Goal: Information Seeking & Learning: Find specific fact

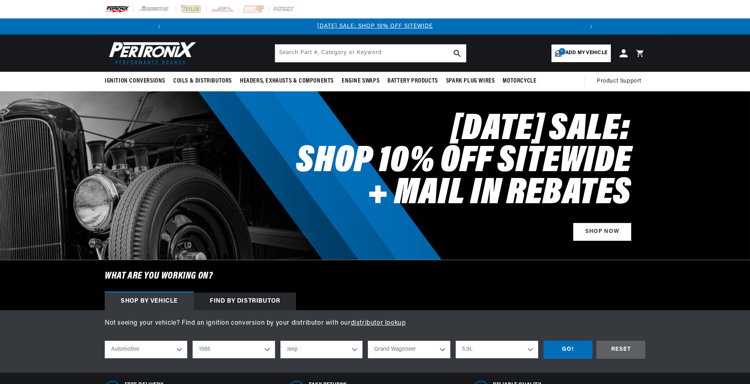
select select "1986"
select select "Jeep"
select select "Grand-Wagoneer"
select select "5.9L"
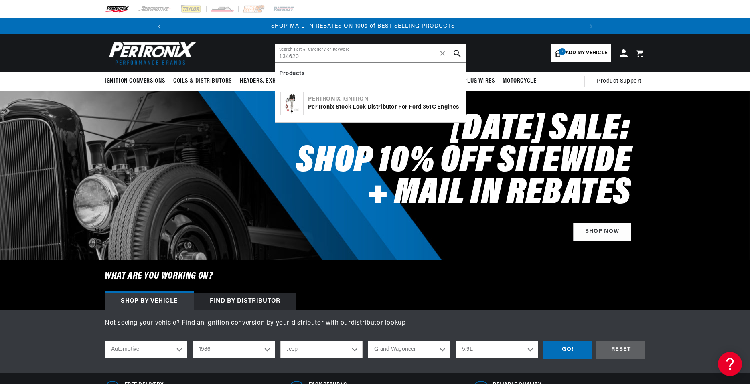
scroll to position [0, 429]
type input "134620"
click at [364, 106] on div "PerTronix Stock Look Distributor for Ford 351C Engines" at bounding box center [384, 107] width 153 height 8
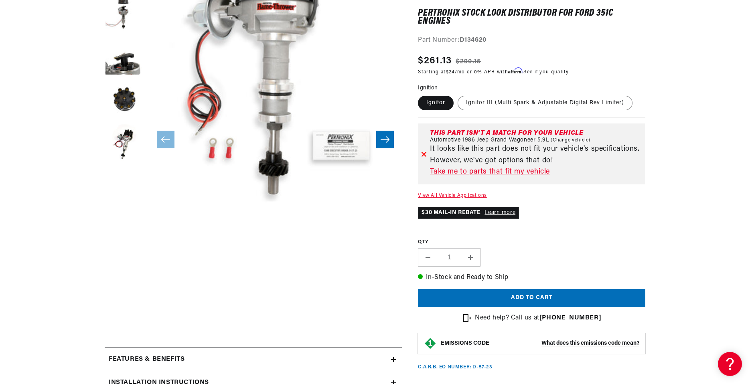
scroll to position [0, 858]
click at [124, 214] on button "Open media 1 in modal" at bounding box center [124, 214] width 0 height 0
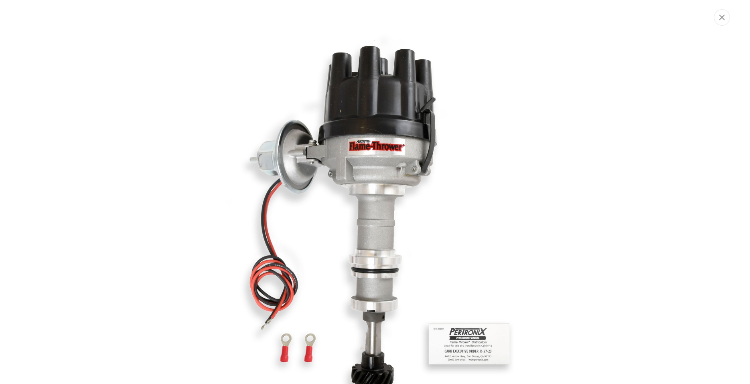
scroll to position [0, 429]
click at [725, 14] on icon "Close" at bounding box center [723, 17] width 6 height 6
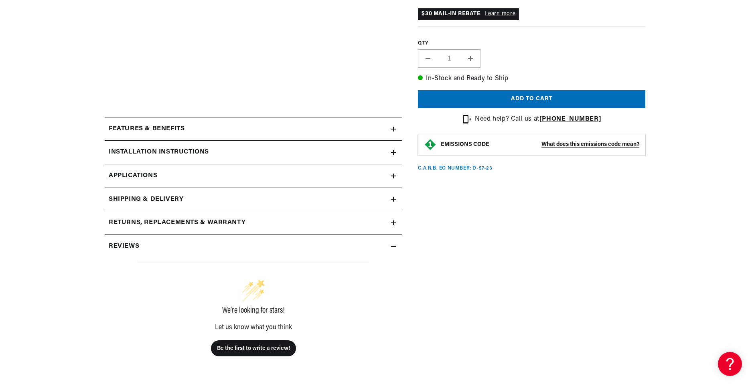
scroll to position [0, 858]
click at [166, 151] on h2 "Installation instructions" at bounding box center [159, 152] width 100 height 10
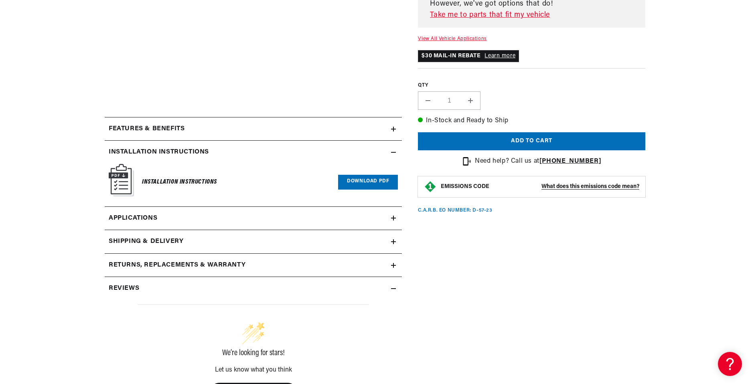
click at [373, 184] on link "Download PDF" at bounding box center [368, 182] width 60 height 15
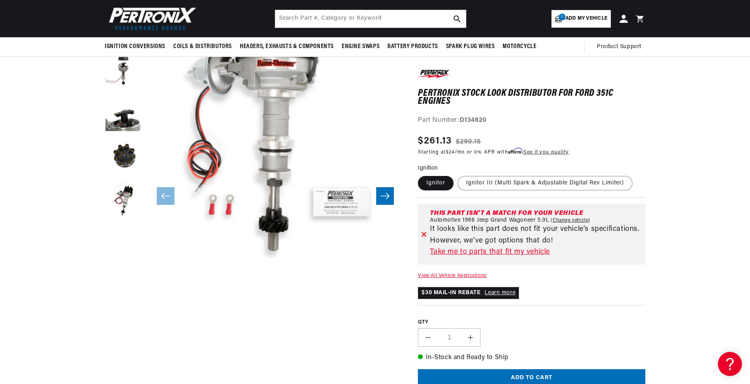
scroll to position [0, 429]
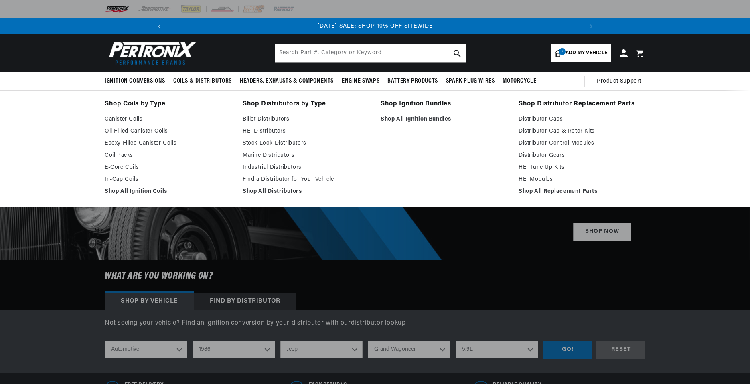
select select "1986"
select select "Jeep"
select select "Grand-Wagoneer"
select select "5.9L"
click at [196, 79] on span "Coils & Distributors" at bounding box center [202, 81] width 59 height 8
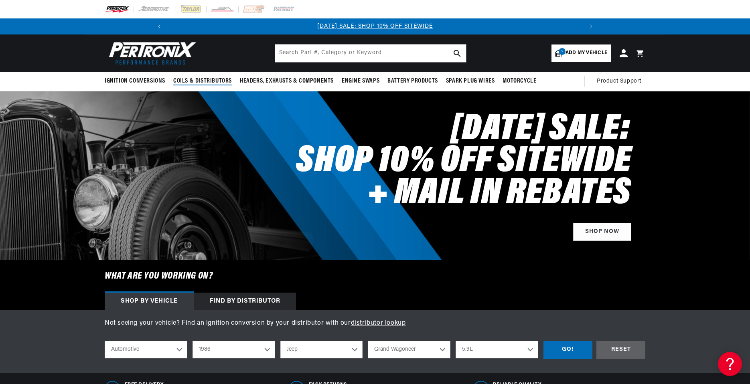
click at [195, 79] on span "Coils & Distributors" at bounding box center [202, 81] width 59 height 8
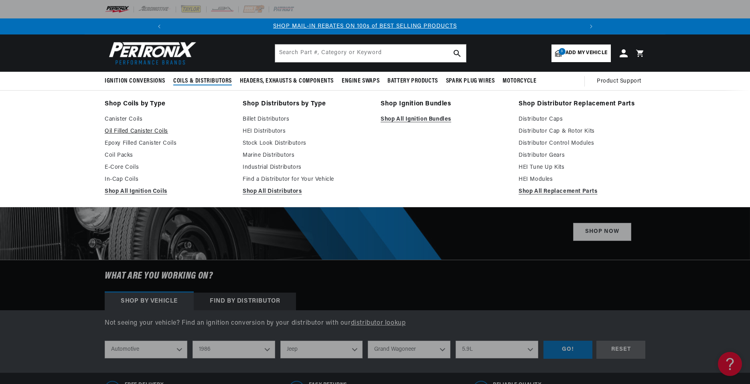
scroll to position [0, 429]
click at [275, 145] on link "Stock Look Distributors" at bounding box center [306, 144] width 127 height 10
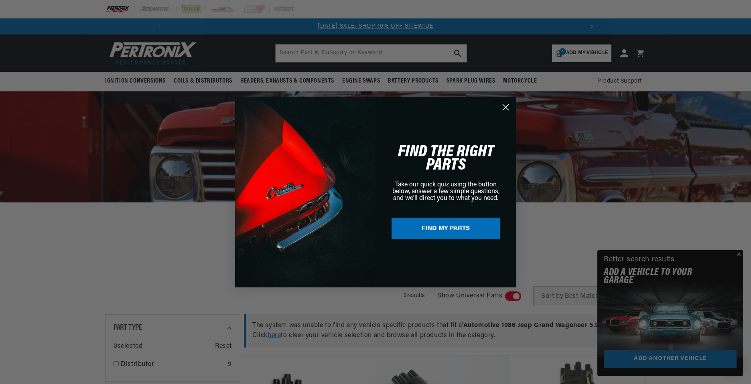
click at [505, 110] on circle "Close dialog" at bounding box center [505, 106] width 13 height 13
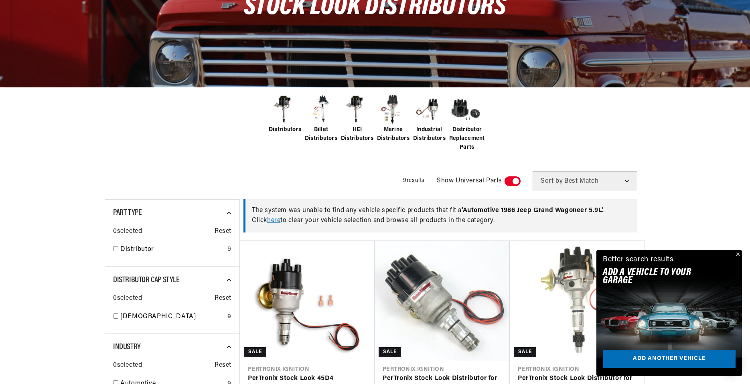
scroll to position [0, 429]
click at [279, 128] on span "Distributors" at bounding box center [285, 130] width 32 height 9
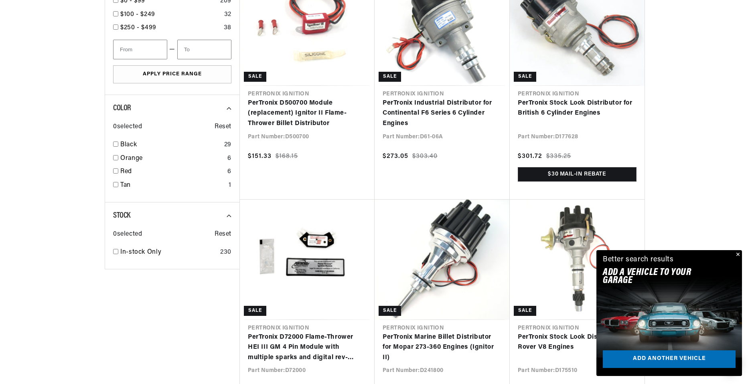
scroll to position [864, 0]
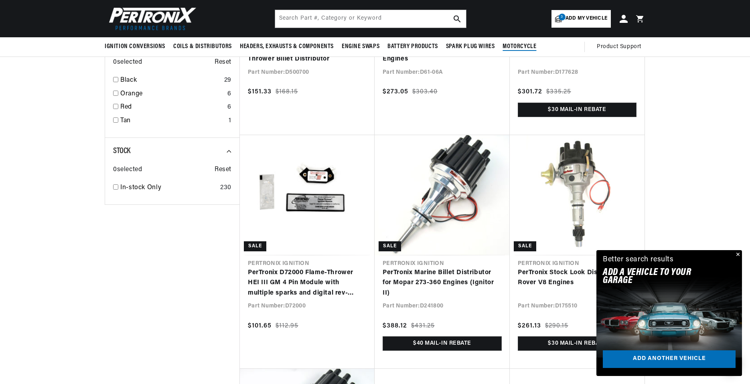
scroll to position [922, 0]
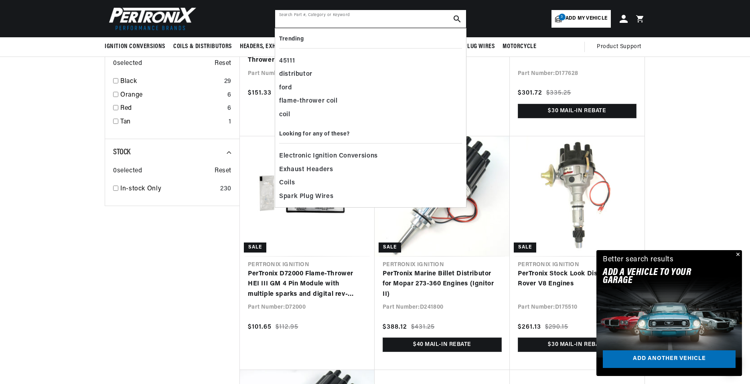
click at [351, 25] on input "text" at bounding box center [370, 19] width 191 height 18
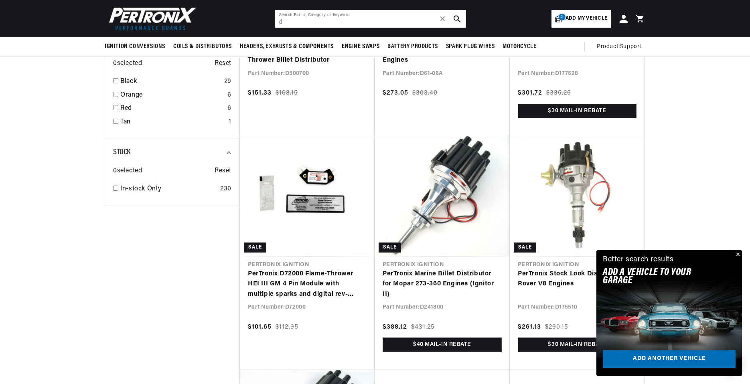
scroll to position [0, 0]
type input "d734620"
click at [457, 19] on icon "search button" at bounding box center [457, 18] width 7 height 7
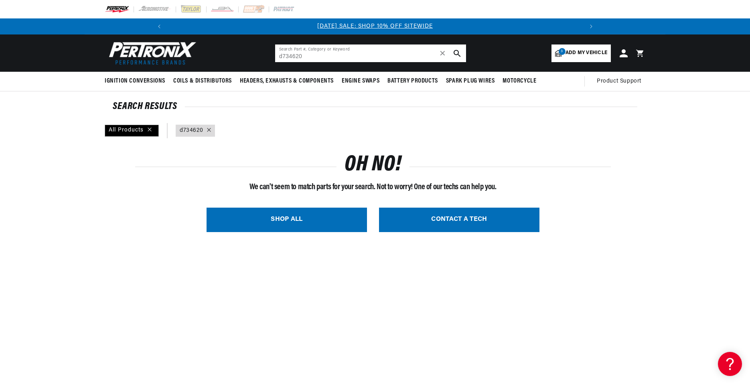
drag, startPoint x: 309, startPoint y: 54, endPoint x: 246, endPoint y: 70, distance: 65.3
click at [266, 69] on header "BETTER SEARCH RESULTS Add your vehicle's year, make, and model to find parts be…" at bounding box center [375, 52] width 581 height 37
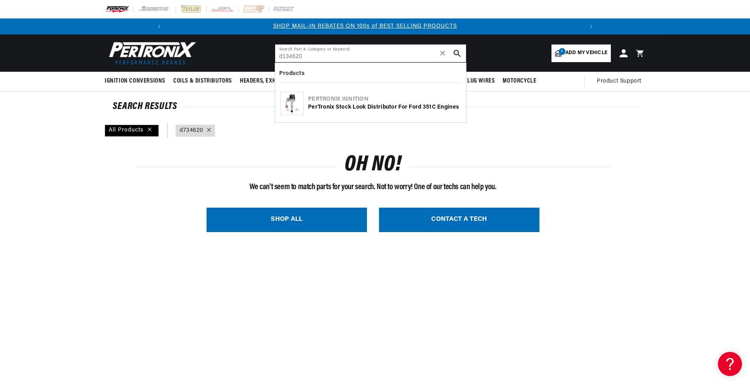
scroll to position [0, 429]
type input "d134620"
click at [460, 53] on icon "search button" at bounding box center [457, 53] width 7 height 7
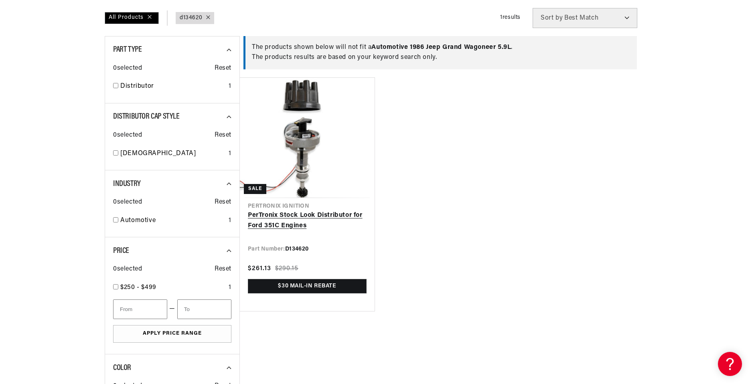
click at [290, 215] on link "PerTronix Stock Look Distributor for Ford 351C Engines" at bounding box center [307, 221] width 119 height 20
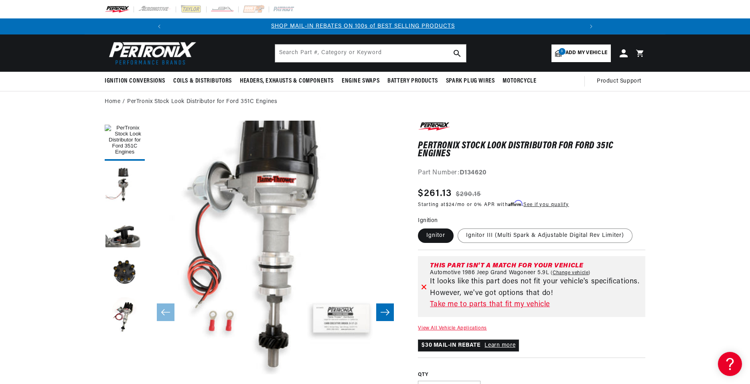
scroll to position [0, 429]
click at [577, 54] on span "Add my vehicle" at bounding box center [587, 53] width 42 height 8
select select "Year"
select select "Make"
select select "Model"
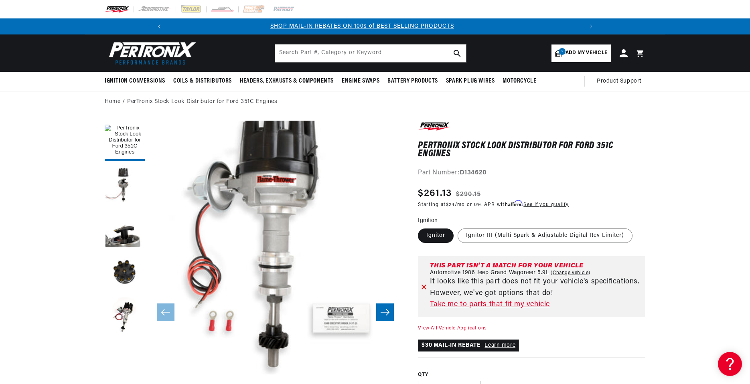
select select "Engine"
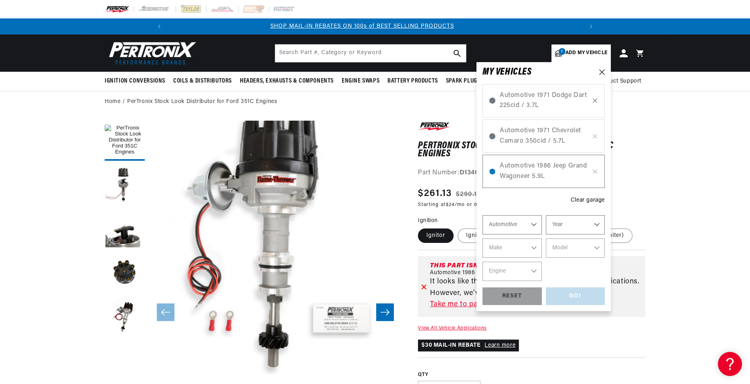
click at [595, 98] on icon at bounding box center [595, 100] width 7 height 6
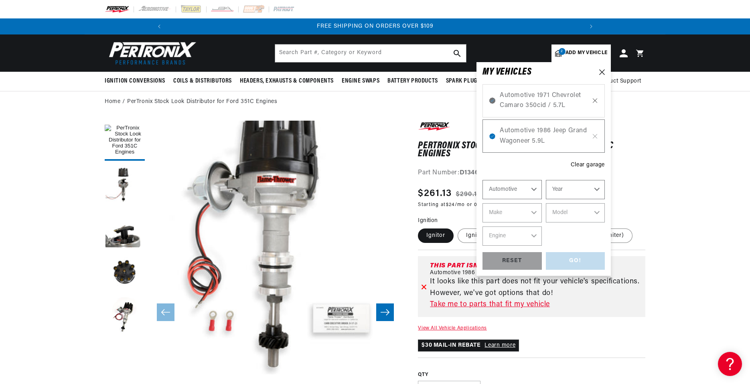
scroll to position [0, 858]
click at [594, 100] on icon at bounding box center [595, 100] width 7 height 6
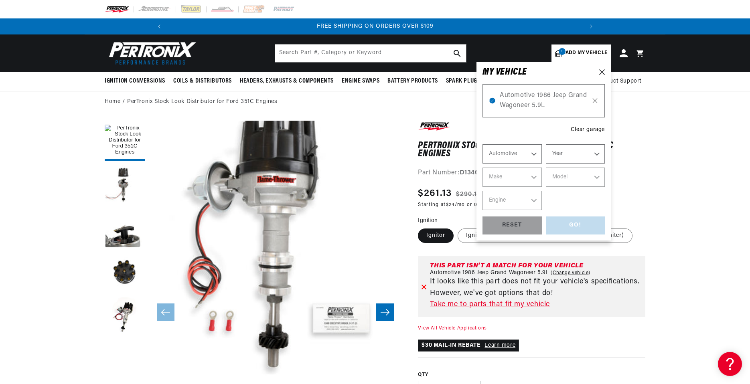
click at [594, 100] on icon at bounding box center [595, 100] width 7 height 6
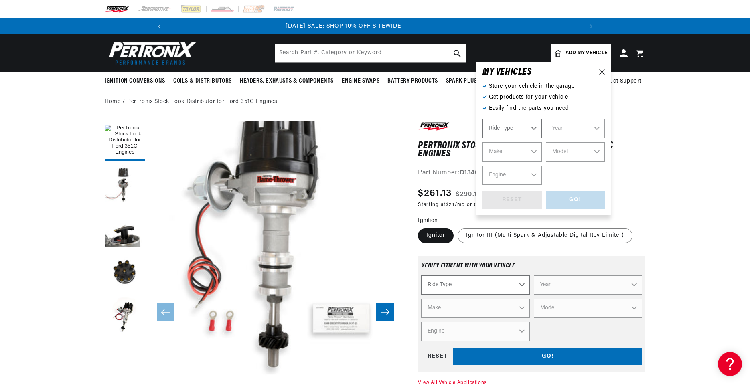
scroll to position [0, 0]
click at [538, 126] on select "Ride Type Automotive Agricultural Industrial Marine Motorcycle" at bounding box center [512, 128] width 59 height 19
select select "Automotive"
click at [483, 119] on select "Ride Type Automotive Agricultural Industrial Marine Motorcycle" at bounding box center [512, 128] width 59 height 19
select select "Automotive"
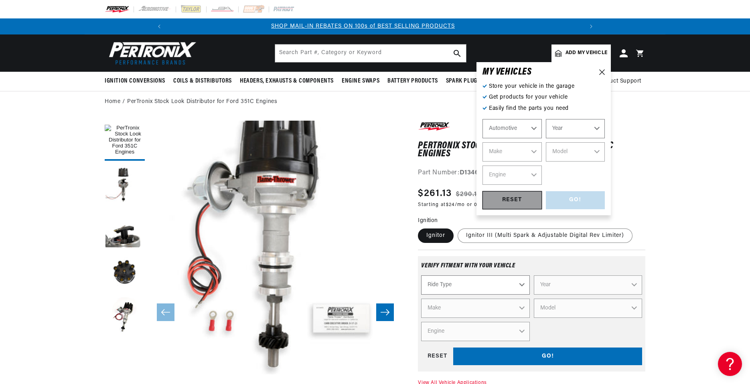
scroll to position [0, 429]
click at [513, 200] on div "RESET" at bounding box center [512, 200] width 59 height 18
click at [533, 127] on select "Automotive Agricultural Industrial Marine Motorcycle" at bounding box center [512, 128] width 59 height 19
click at [483, 119] on select "Automotive Agricultural Industrial Marine Motorcycle" at bounding box center [512, 128] width 59 height 19
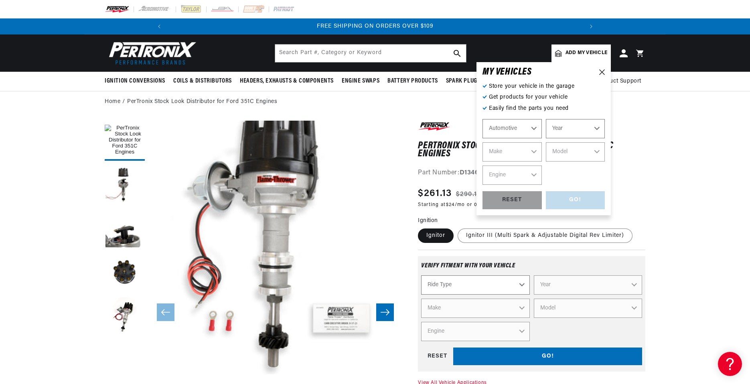
click at [595, 126] on select "Year 2022 2021 2020 2019 2018 2017 2016 2015 2014 2013 2012 2011 2010 2009 2008…" at bounding box center [575, 128] width 59 height 19
select select "1978"
click at [546, 119] on select "Year 2022 2021 2020 2019 2018 2017 2016 2015 2014 2013 2012 2011 2010 2009 2008…" at bounding box center [575, 128] width 59 height 19
select select "1978"
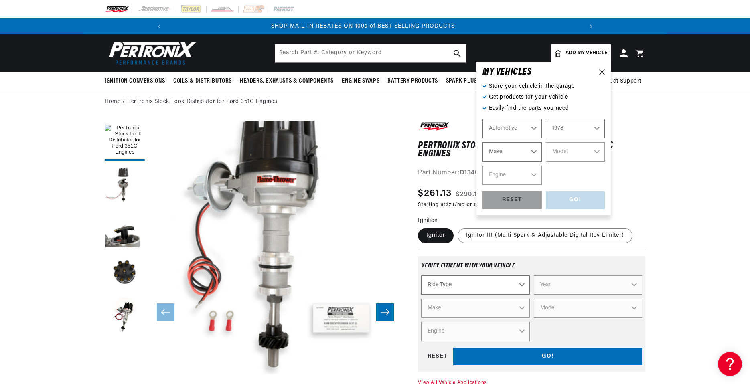
scroll to position [0, 429]
click at [532, 150] on select "Make Alfa Romeo American Motors Audi Avanti BMW Buick Cadillac Checker Chevrole…" at bounding box center [512, 151] width 59 height 19
select select "Ford"
click at [483, 142] on select "Make Alfa Romeo American Motors Audi Avanti BMW Buick Cadillac Checker Chevrole…" at bounding box center [512, 151] width 59 height 19
select select "Ford"
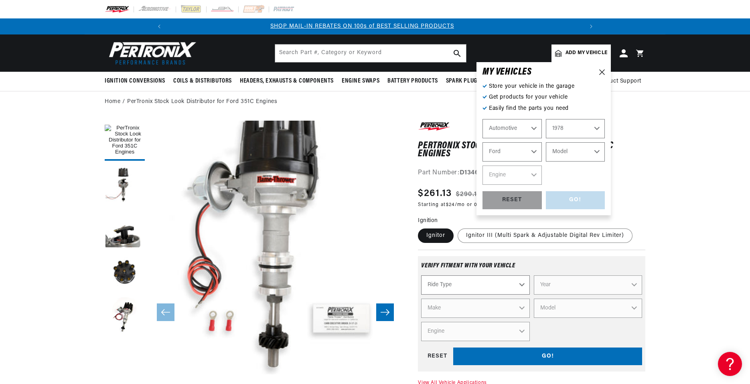
click at [594, 152] on select "Model B-100 Bronco E-100 Econoline E-100 Econoline Club Wagon E-150 Econoline E…" at bounding box center [575, 151] width 59 height 19
select select "F-350"
click at [546, 142] on select "Model B-100 Bronco E-100 Econoline E-100 Econoline Club Wagon E-150 Econoline E…" at bounding box center [575, 151] width 59 height 19
select select "F-350"
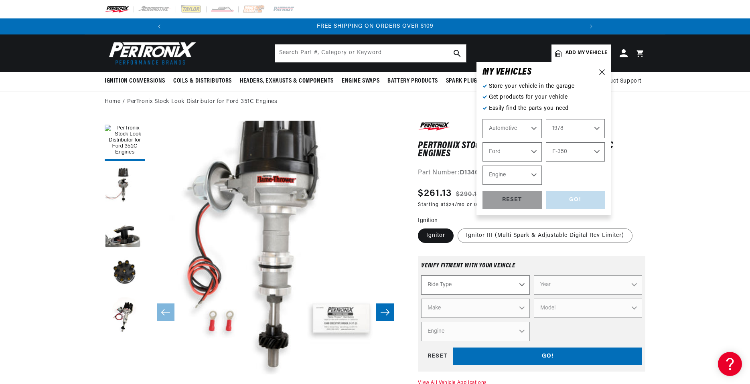
click at [536, 174] on select "Engine 4.9L 5.0L 5.8L 6.6L 7.5L" at bounding box center [512, 175] width 59 height 19
select select "5.8L"
click at [483, 166] on select "Engine 4.9L 5.0L 5.8L 6.6L 7.5L" at bounding box center [512, 175] width 59 height 19
select select "5.8L"
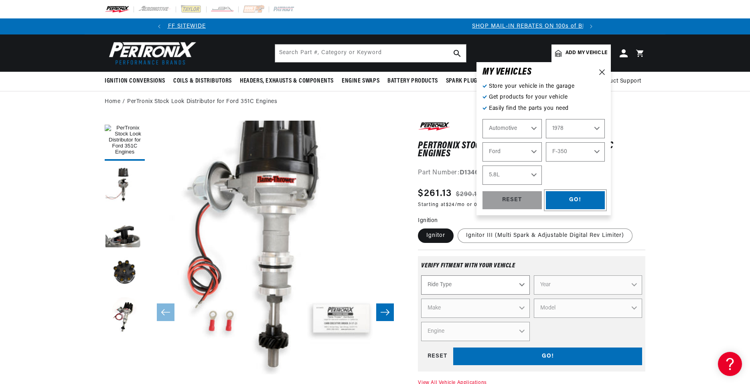
click at [584, 204] on div "GO!" at bounding box center [575, 200] width 59 height 18
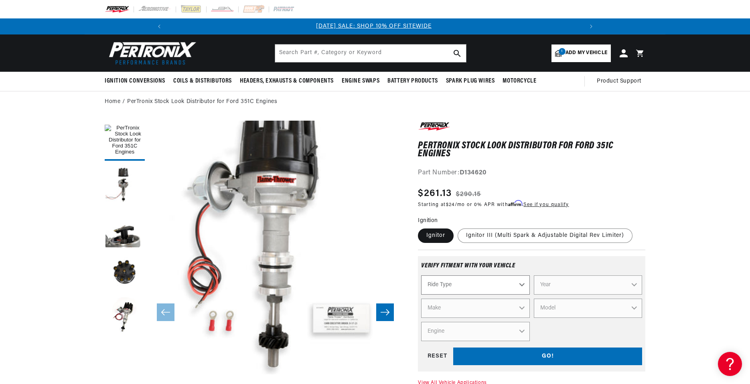
scroll to position [0, 0]
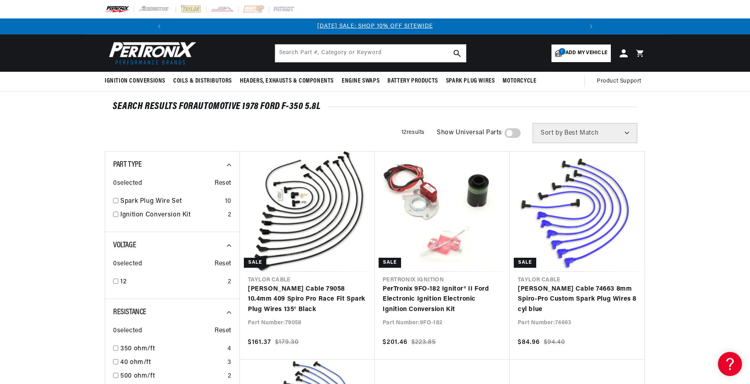
click at [623, 132] on select "Best Match Featured Name, A-Z Name, Z-A Price, Low to High Price, High to Low" at bounding box center [585, 133] width 105 height 20
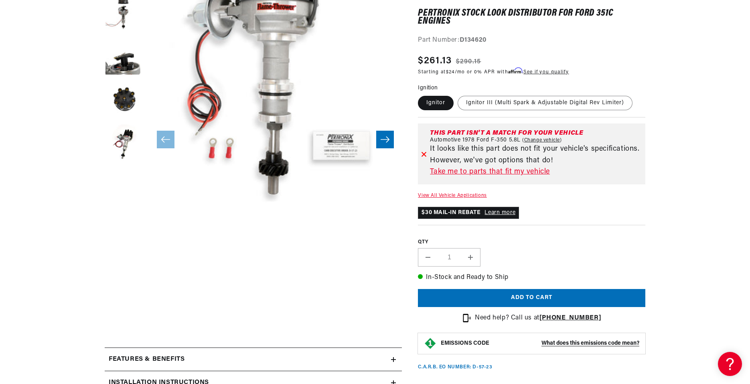
scroll to position [0, 429]
click at [497, 171] on link "Take me to parts that fit my vehicle" at bounding box center [536, 173] width 212 height 12
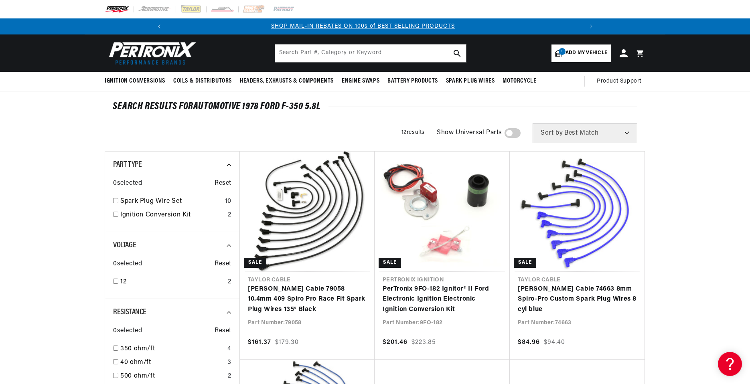
scroll to position [0, 429]
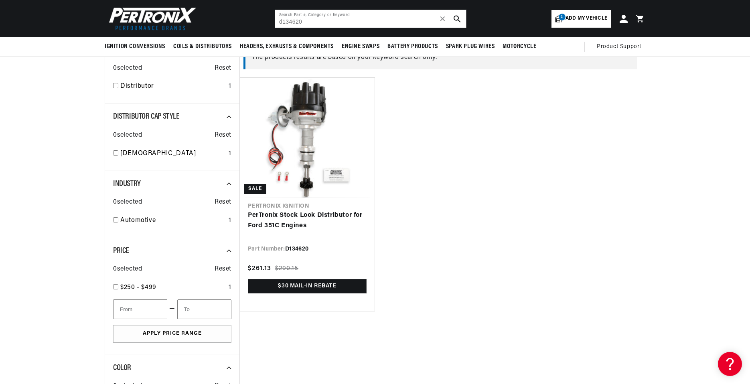
type input "d734620"
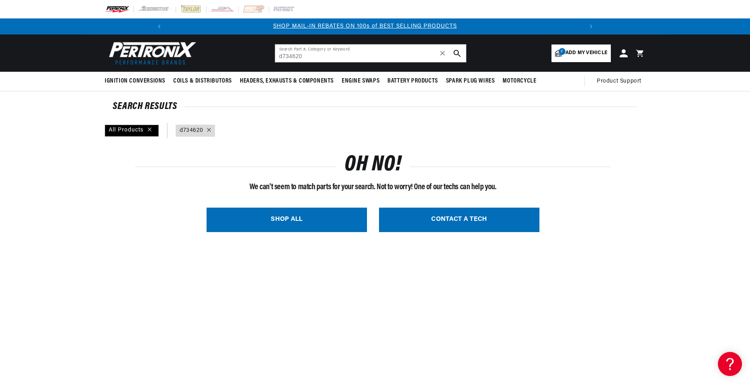
scroll to position [0, 429]
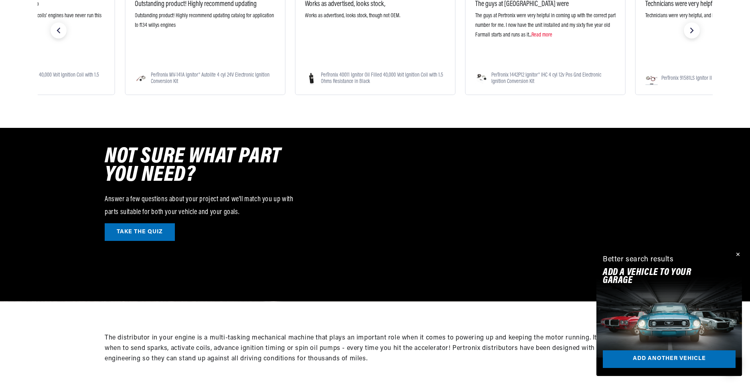
scroll to position [0, 858]
